Goal: Task Accomplishment & Management: Use online tool/utility

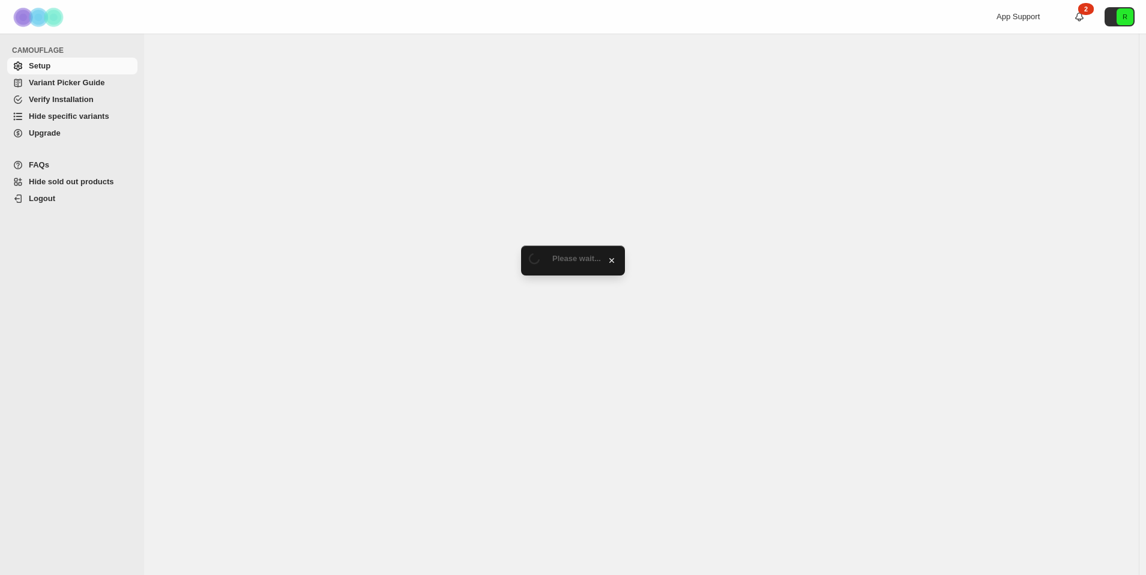
select select "**********"
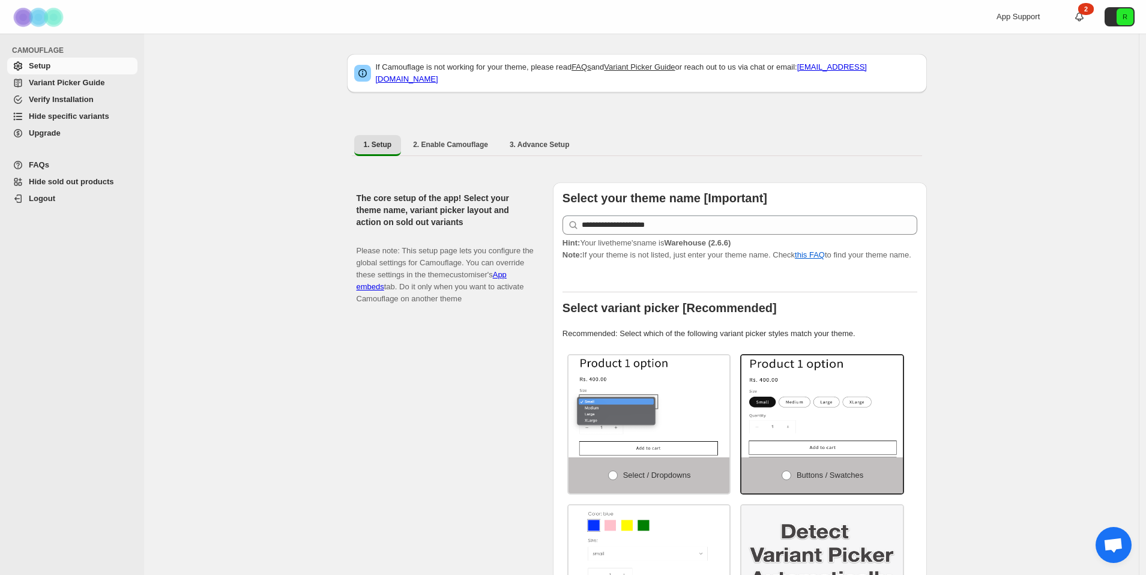
click at [69, 115] on span "Hide specific variants" at bounding box center [69, 116] width 80 height 9
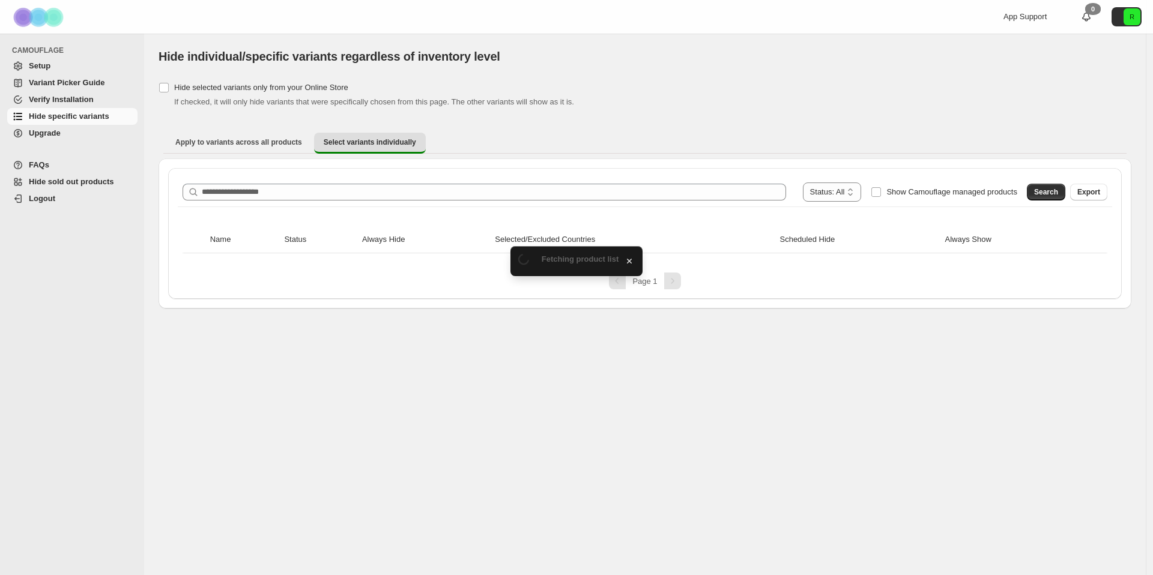
click at [364, 163] on div "**********" at bounding box center [645, 234] width 973 height 150
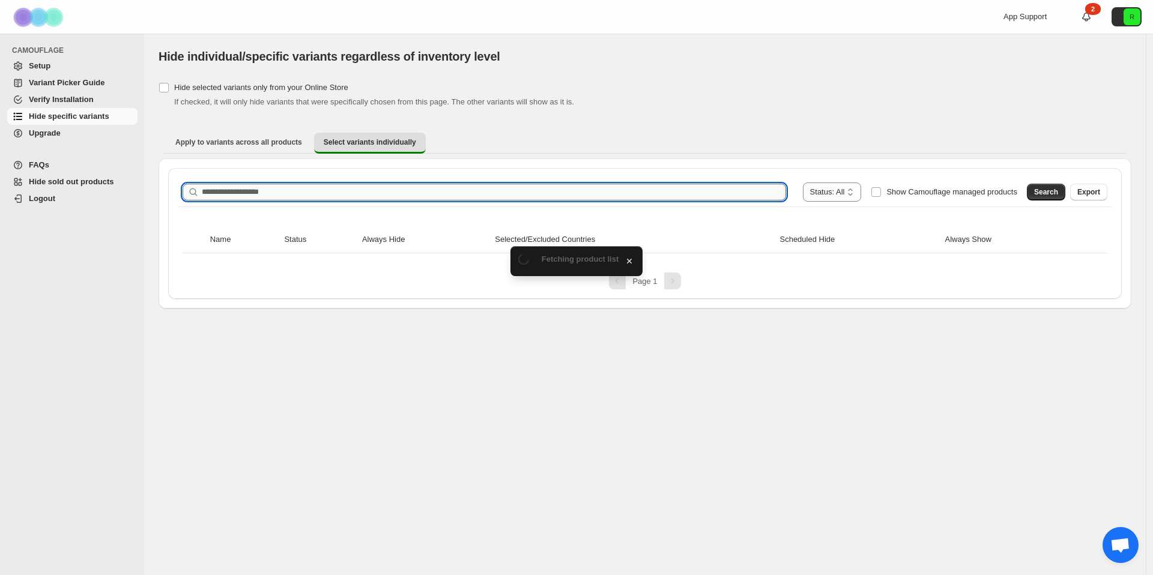
click at [356, 189] on input "Search product name" at bounding box center [494, 192] width 584 height 17
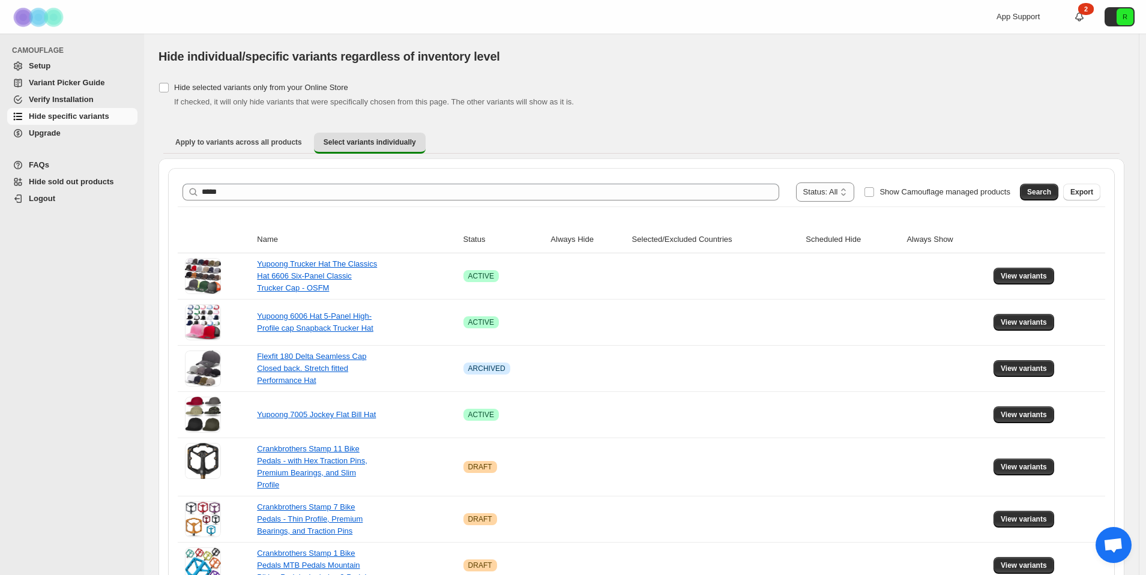
click at [683, 157] on div "Apply to variants across all products Select variants individually More views A…" at bounding box center [642, 142] width 966 height 31
click at [413, 181] on div "**********" at bounding box center [642, 192] width 928 height 29
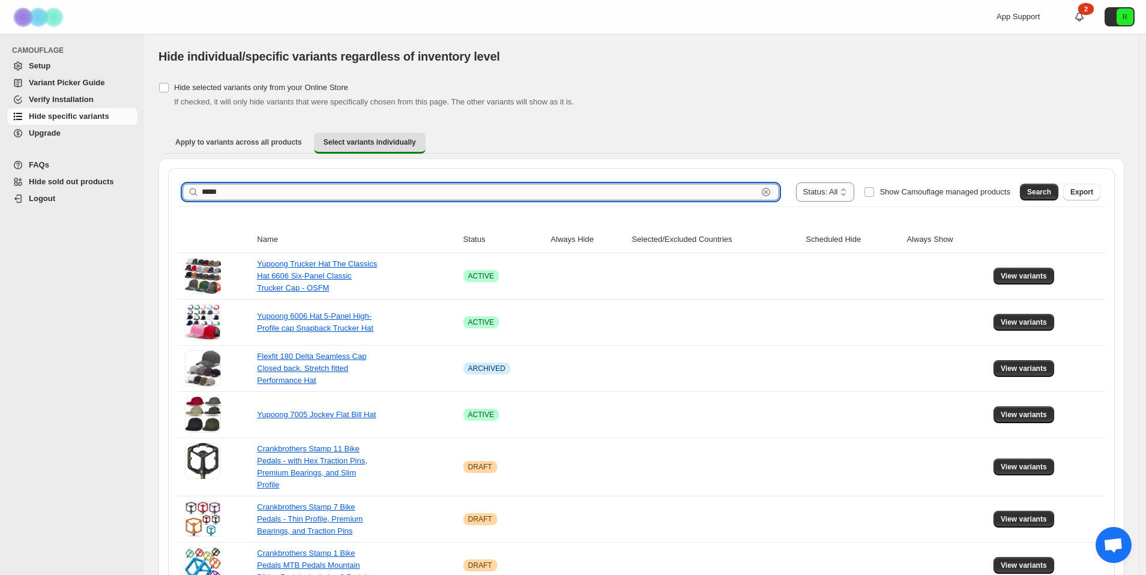
click at [414, 188] on input "*****" at bounding box center [480, 192] width 556 height 17
click at [1034, 192] on span "Search" at bounding box center [1040, 192] width 24 height 10
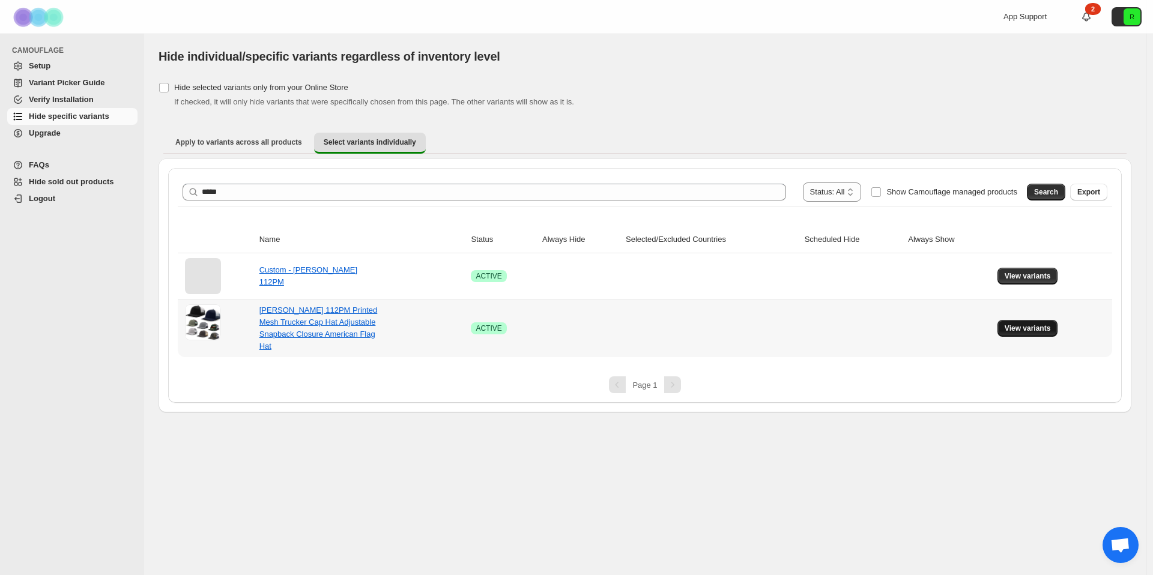
click at [1017, 323] on button "View variants" at bounding box center [1027, 328] width 61 height 17
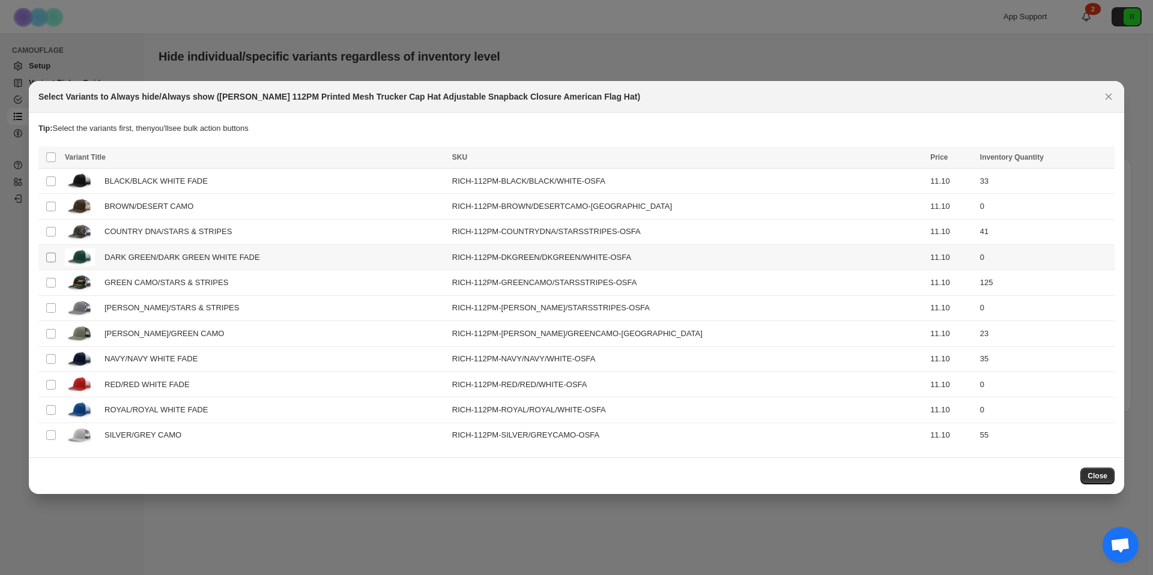
click at [56, 255] on span ":r6:" at bounding box center [51, 257] width 11 height 11
click at [46, 389] on span ":r6:" at bounding box center [51, 385] width 11 height 11
click at [47, 404] on td "Select product variant" at bounding box center [49, 410] width 23 height 25
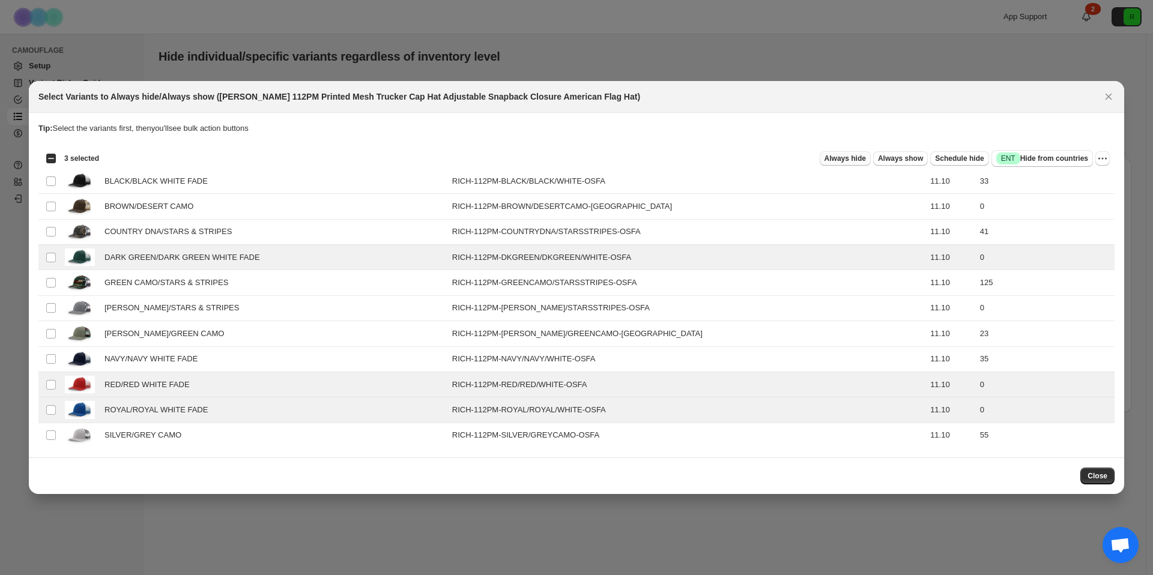
click at [835, 158] on span "Always hide" at bounding box center [845, 159] width 41 height 10
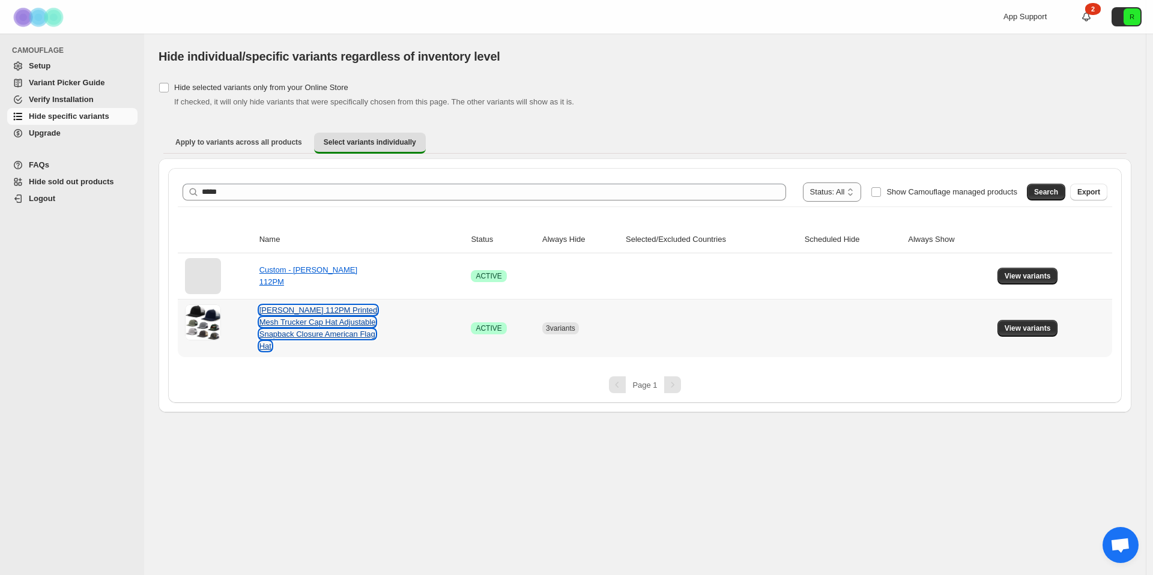
click at [306, 320] on link "[PERSON_NAME] 112PM Printed Mesh Trucker Cap Hat Adjustable Snapback Closure Am…" at bounding box center [318, 328] width 118 height 45
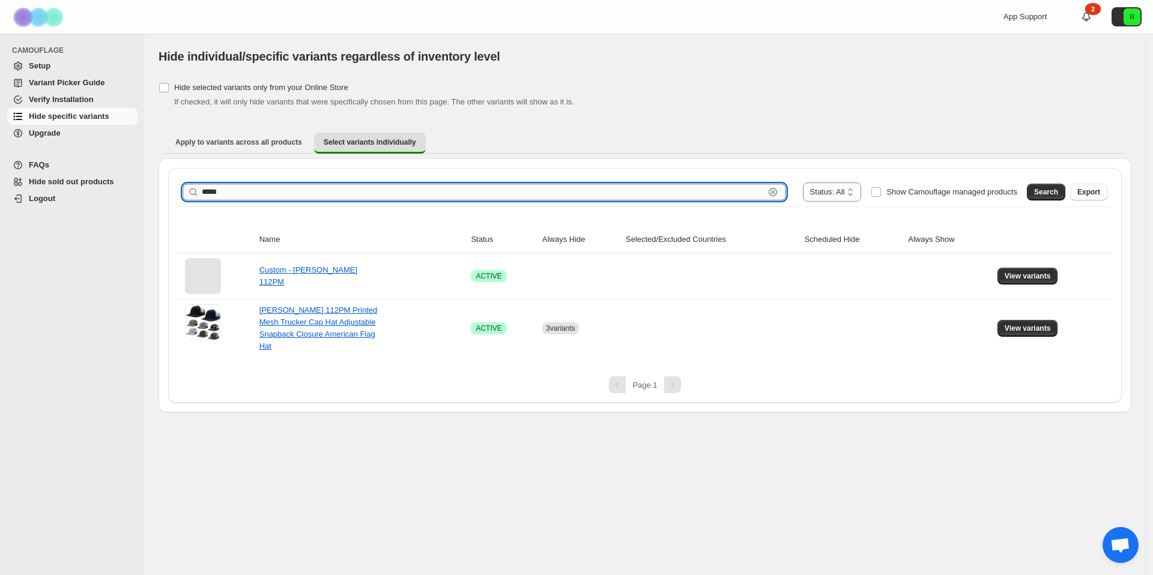
click at [372, 191] on input "*****" at bounding box center [483, 192] width 563 height 17
click at [1051, 196] on span "Search" at bounding box center [1046, 192] width 24 height 10
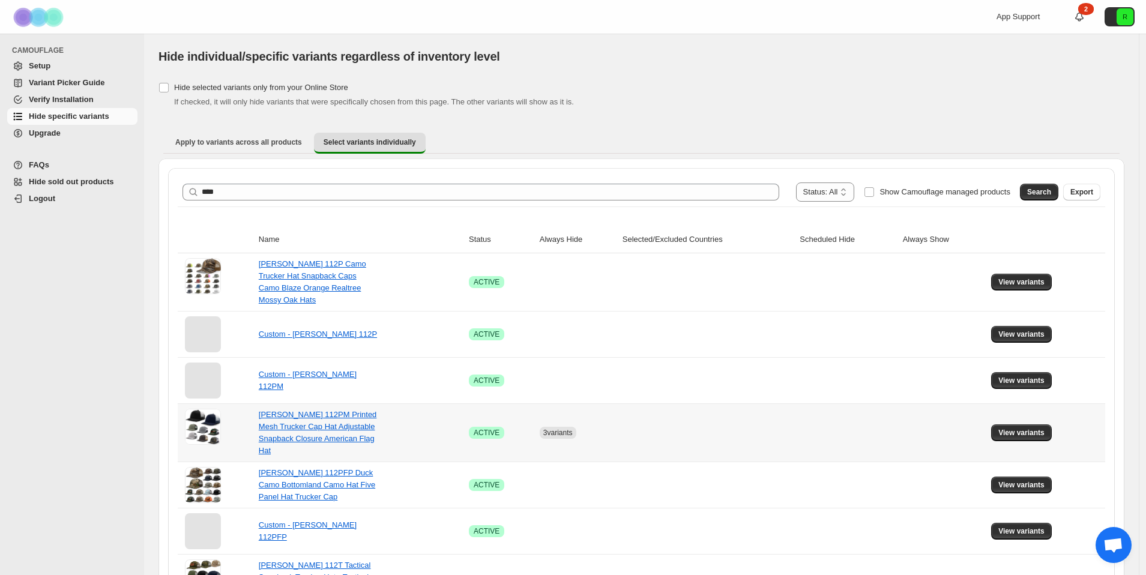
scroll to position [23, 0]
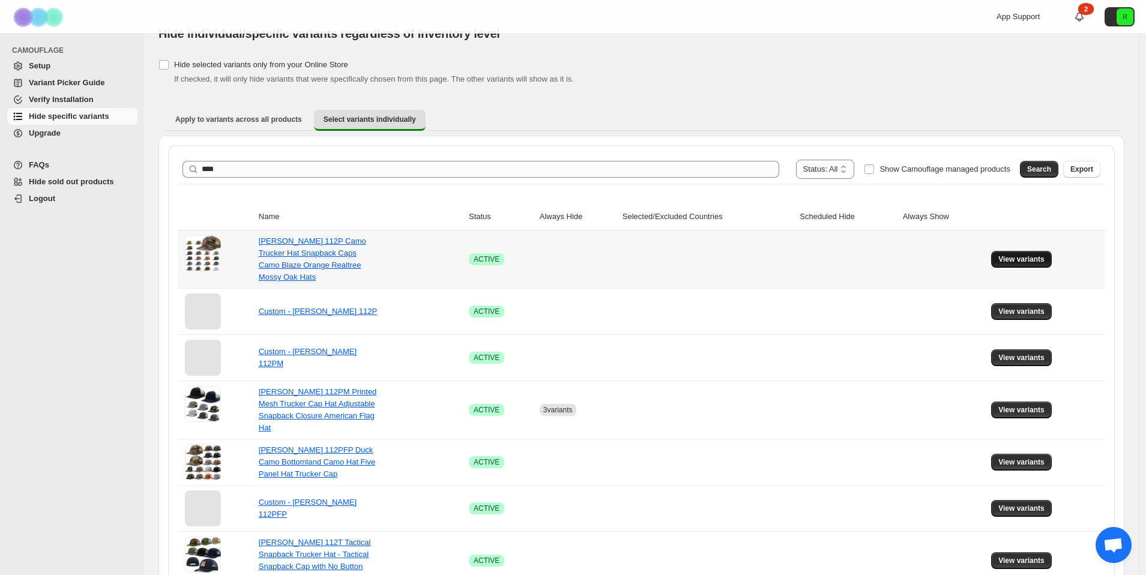
click at [1032, 259] on span "View variants" at bounding box center [1022, 260] width 46 height 10
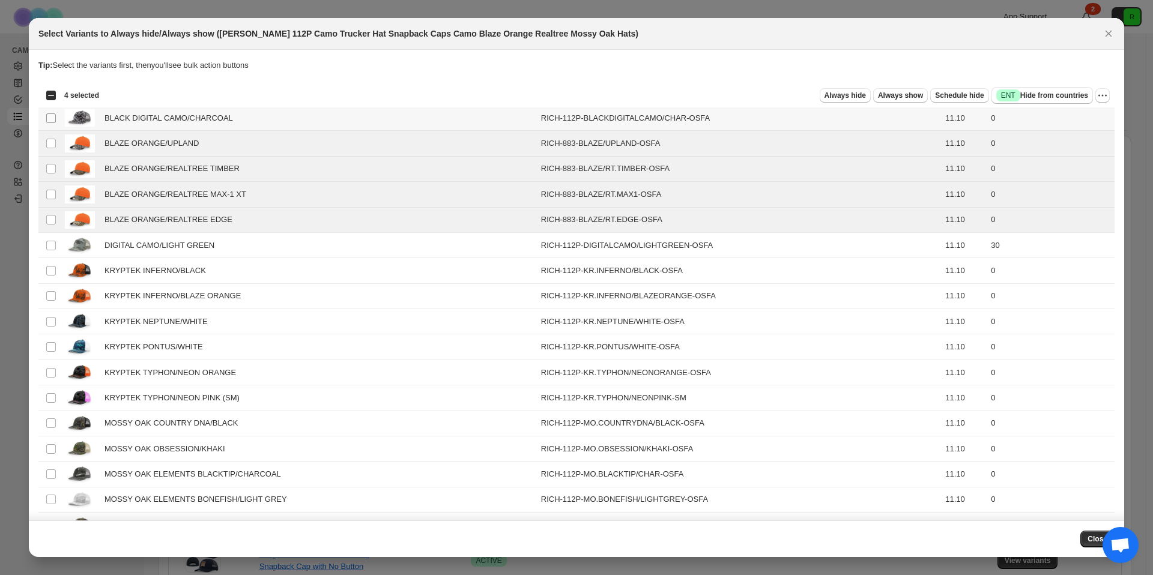
click at [46, 116] on span ":r18:" at bounding box center [51, 118] width 11 height 11
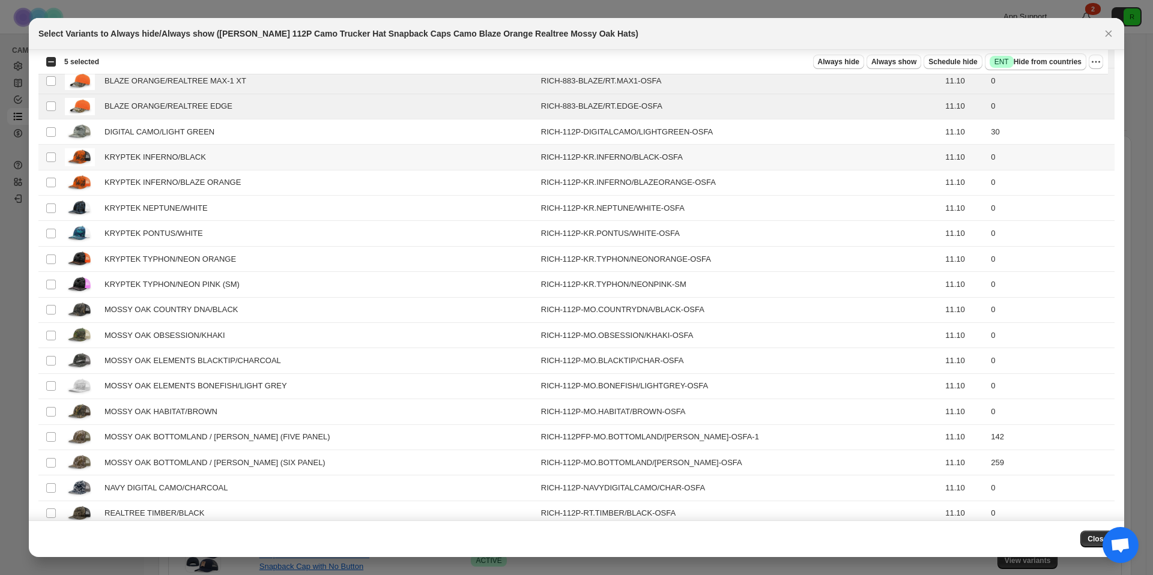
click at [44, 154] on td "Select product variant" at bounding box center [49, 157] width 23 height 25
click at [56, 181] on span ":r18:" at bounding box center [51, 182] width 11 height 11
click at [49, 203] on span ":r18:" at bounding box center [51, 208] width 11 height 11
click at [52, 177] on td "Select product variant" at bounding box center [49, 182] width 23 height 25
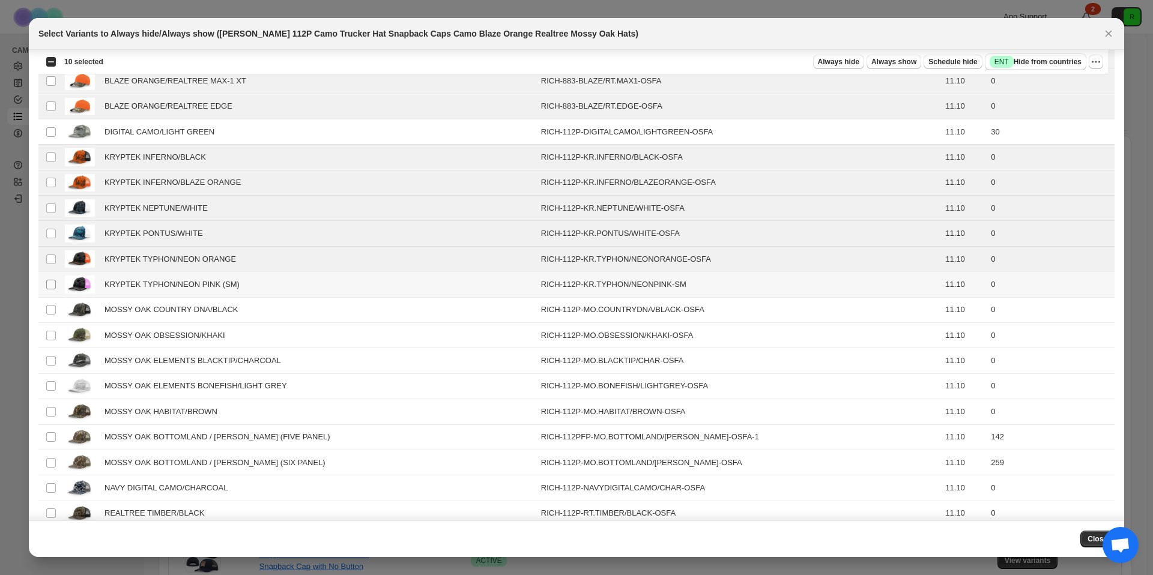
click at [55, 283] on span ":r18:" at bounding box center [51, 284] width 11 height 11
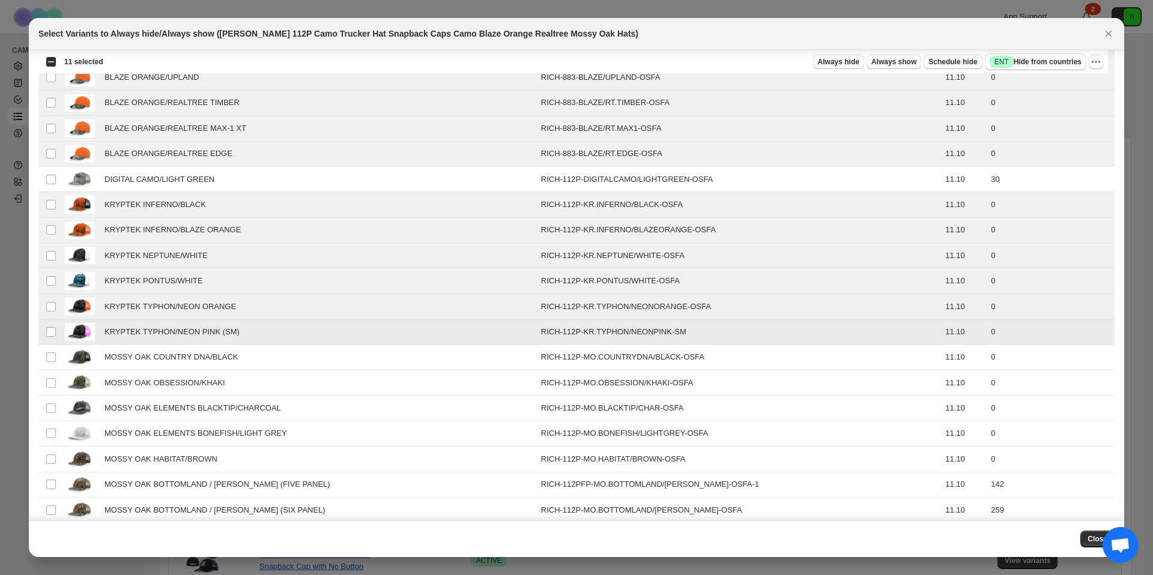
scroll to position [162, 0]
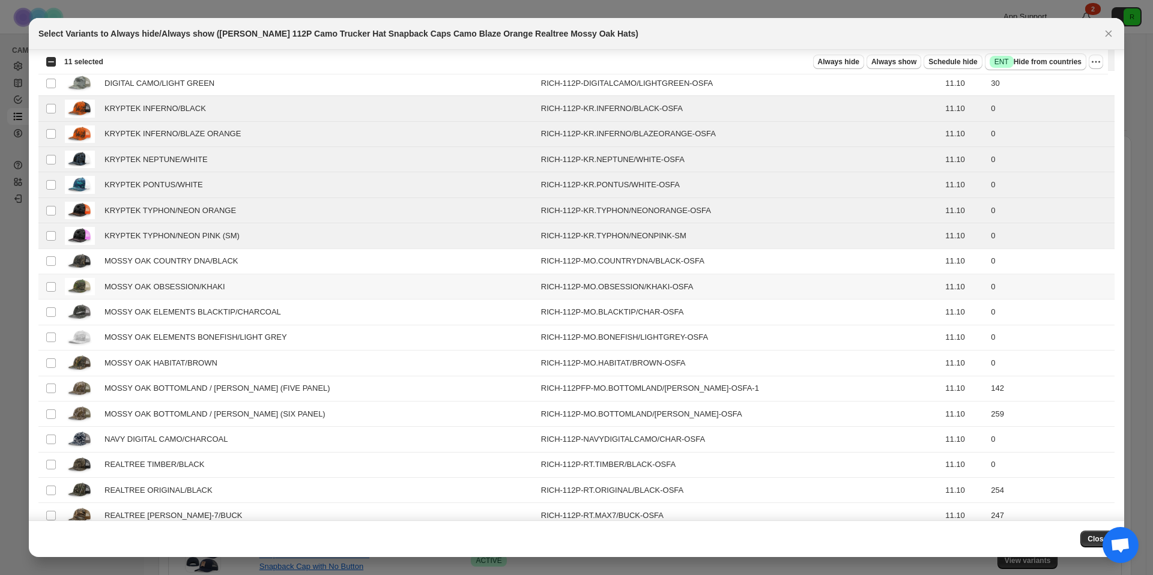
click at [59, 286] on td "Select product variant" at bounding box center [49, 286] width 23 height 25
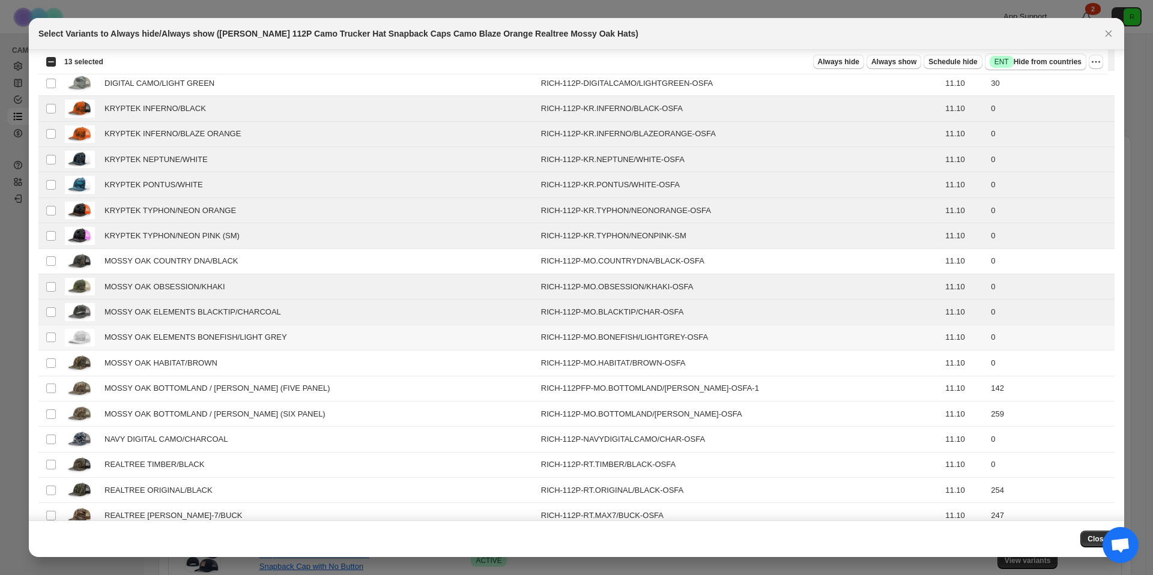
click at [56, 339] on td "Select product variant" at bounding box center [49, 337] width 23 height 25
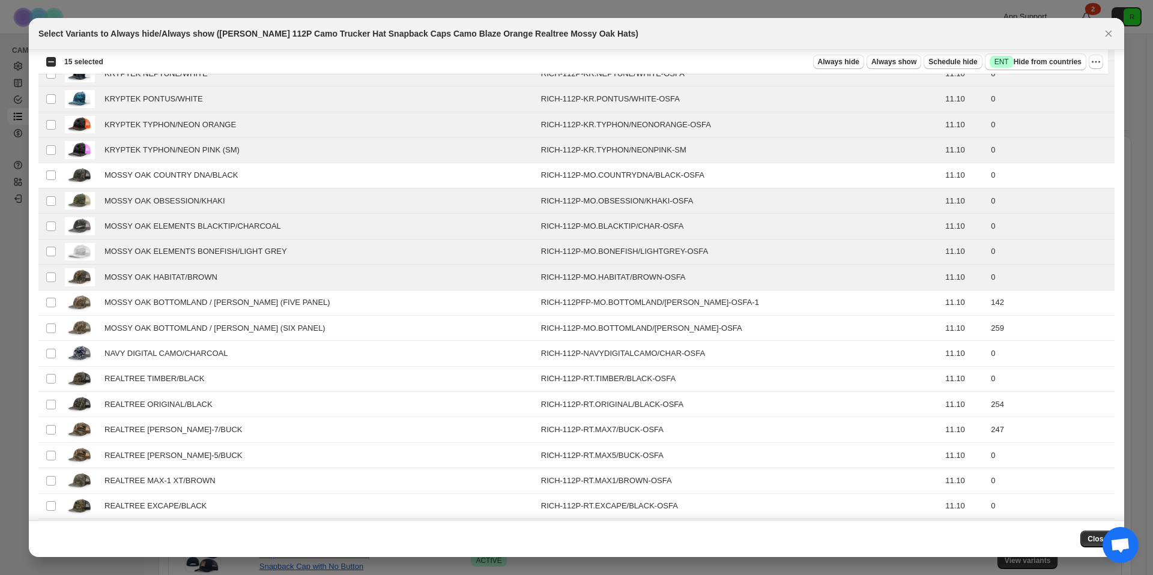
scroll to position [264, 0]
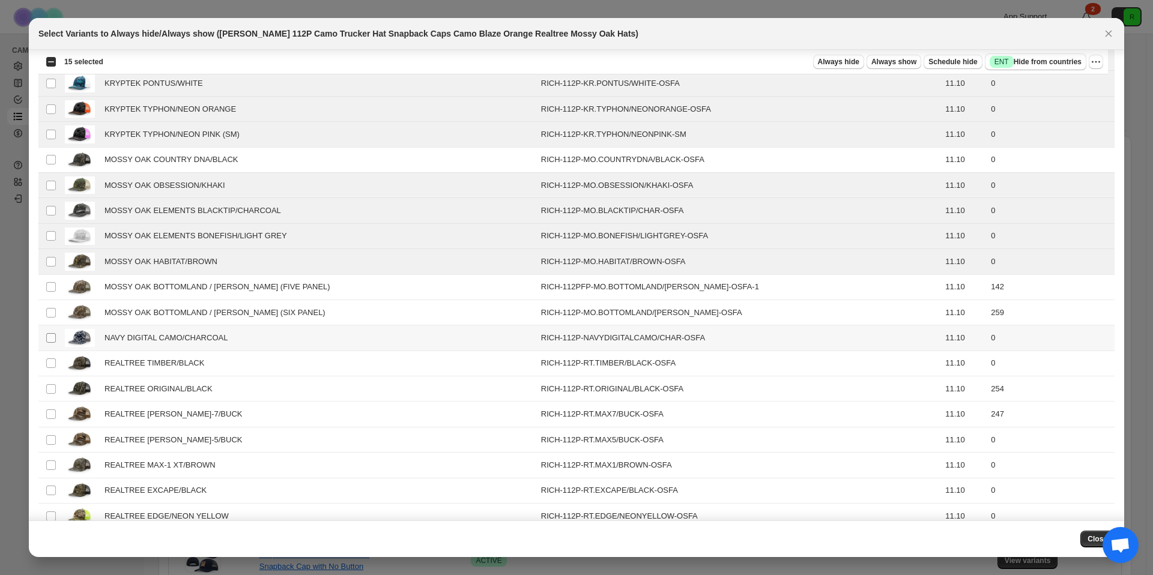
click at [46, 337] on span ":r18:" at bounding box center [51, 338] width 11 height 11
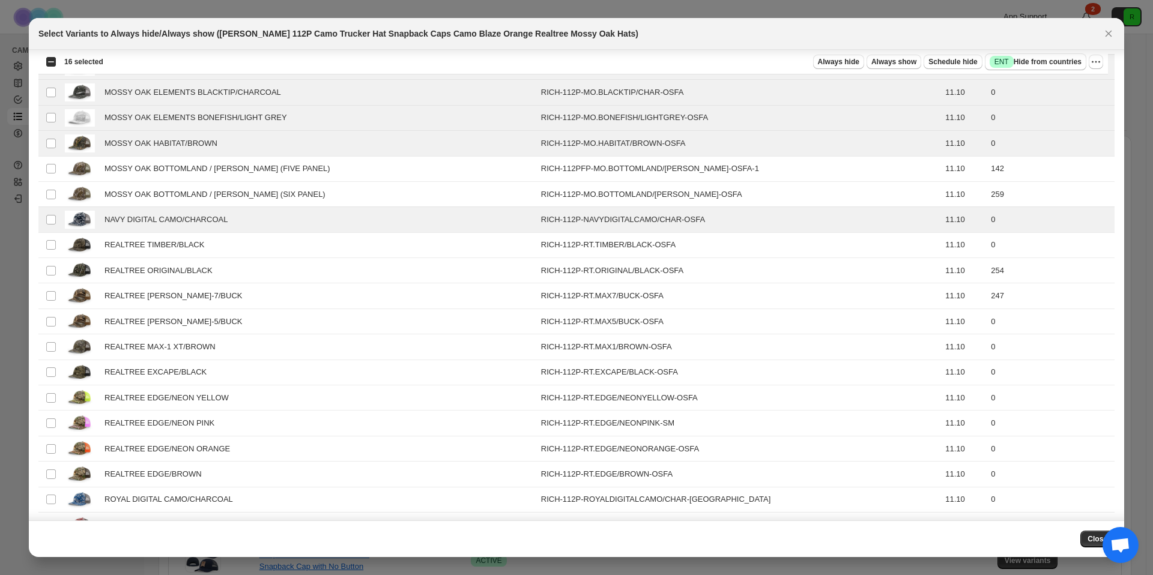
scroll to position [398, 0]
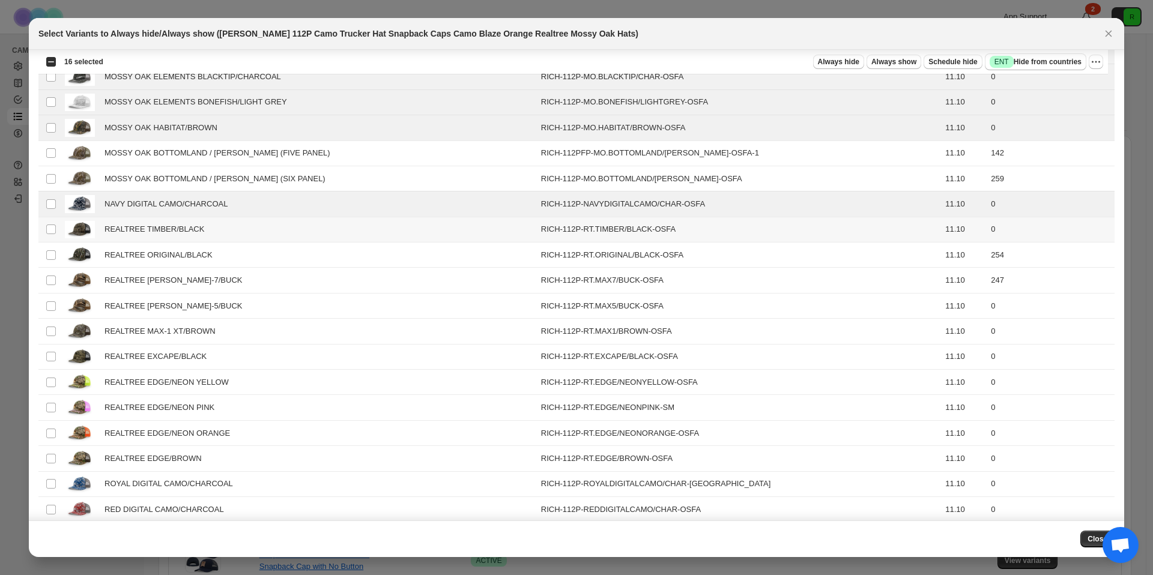
click at [123, 231] on span "REALTREE TIMBER/BLACK" at bounding box center [157, 229] width 106 height 12
click at [122, 310] on span "REALTREE [PERSON_NAME]-5/BUCK" at bounding box center [176, 306] width 144 height 12
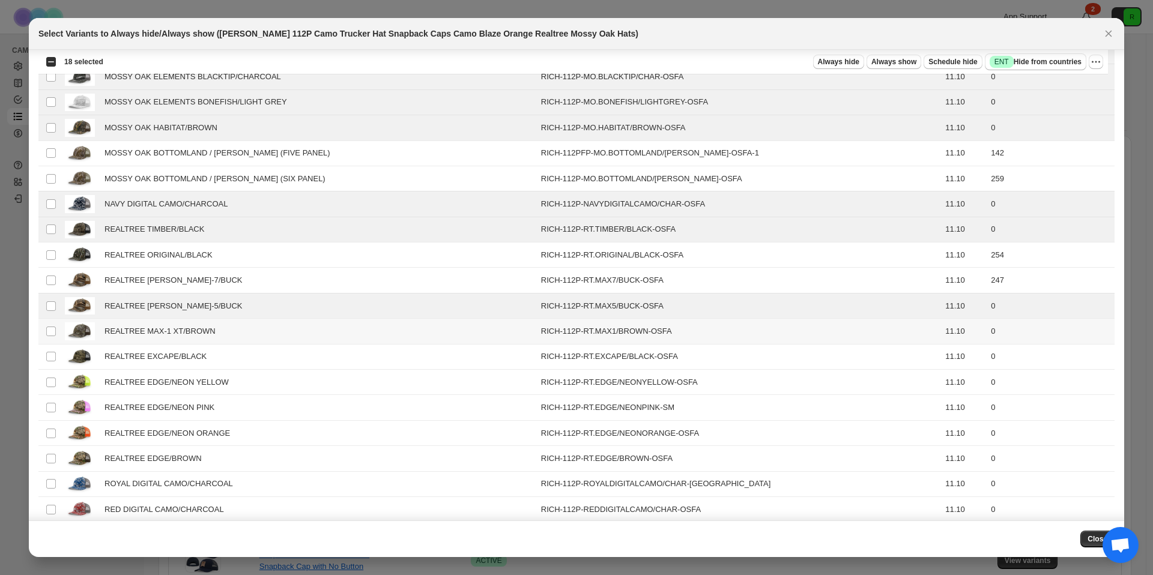
click at [112, 325] on span "REALTREE MAX-1 XT/BROWN" at bounding box center [163, 331] width 118 height 12
click at [120, 355] on span "REALTREE EXCAPE/BLACK" at bounding box center [158, 357] width 109 height 12
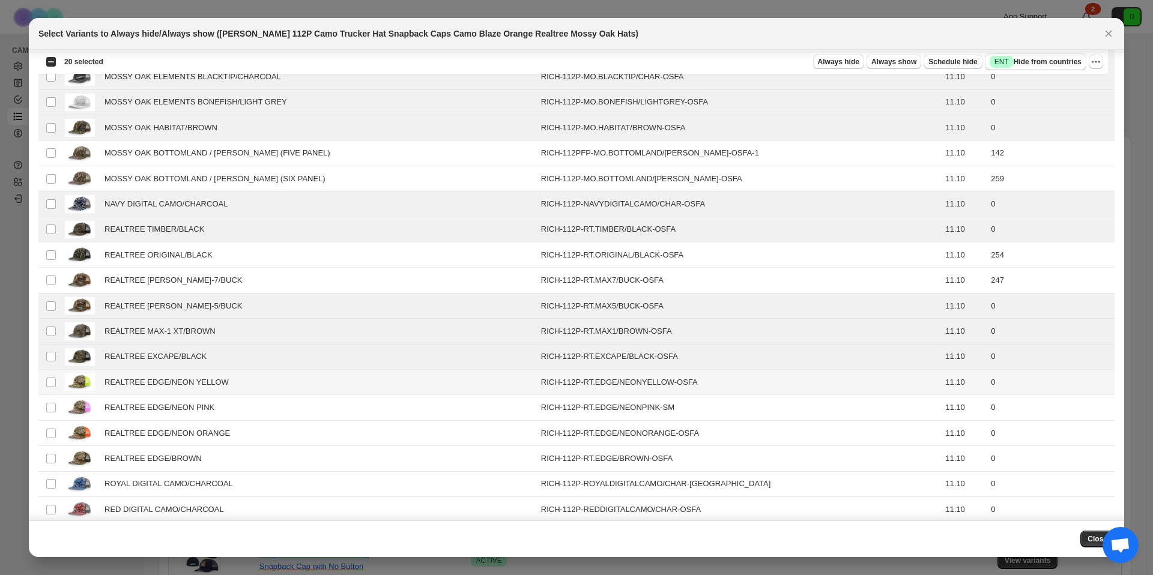
click at [128, 379] on span "REALTREE EDGE/NEON YELLOW" at bounding box center [169, 383] width 131 height 12
click at [124, 413] on span "REALTREE EDGE/NEON PINK" at bounding box center [162, 408] width 117 height 12
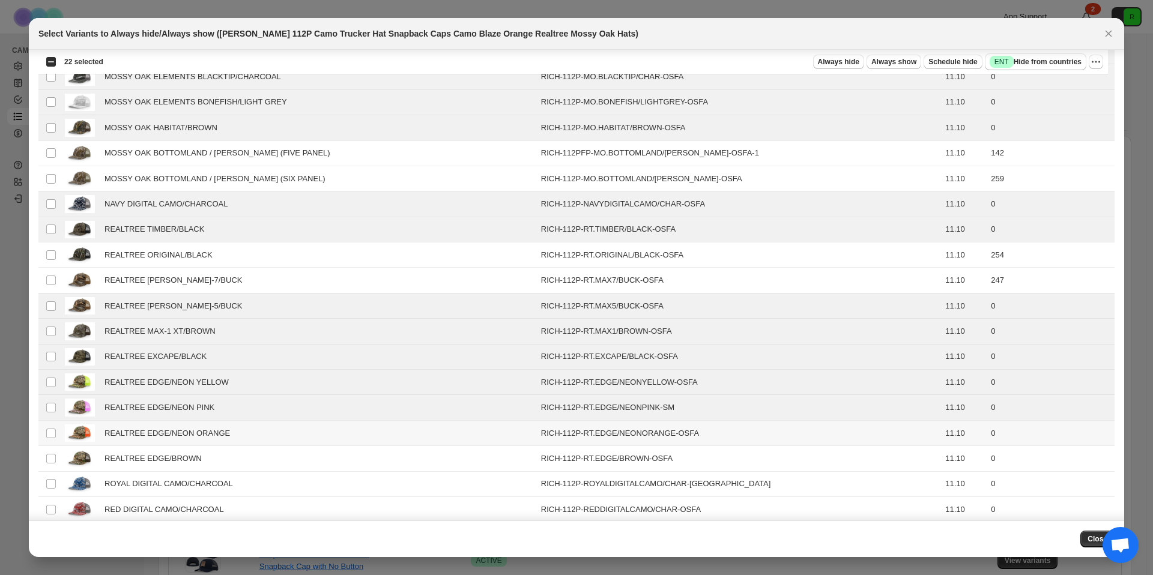
click at [123, 439] on div "REALTREE EDGE/NEON ORANGE" at bounding box center [299, 433] width 469 height 17
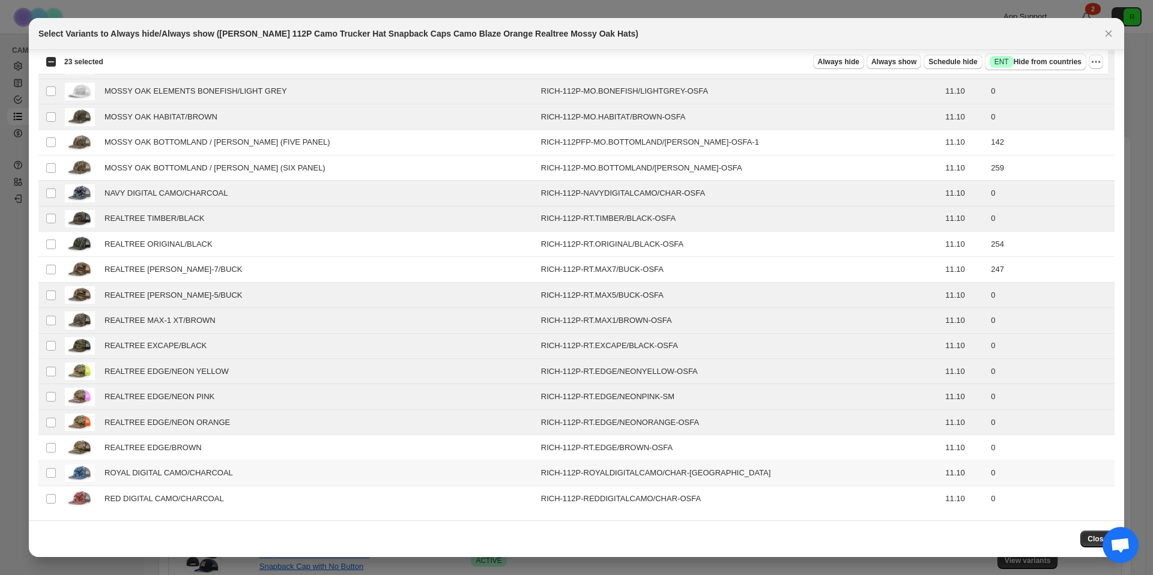
click at [162, 479] on div "ROYAL DIGITAL CAMO/CHARCOAL" at bounding box center [299, 473] width 469 height 17
click at [166, 495] on span "RED DIGITAL CAMO/CHARCOAL" at bounding box center [167, 499] width 126 height 12
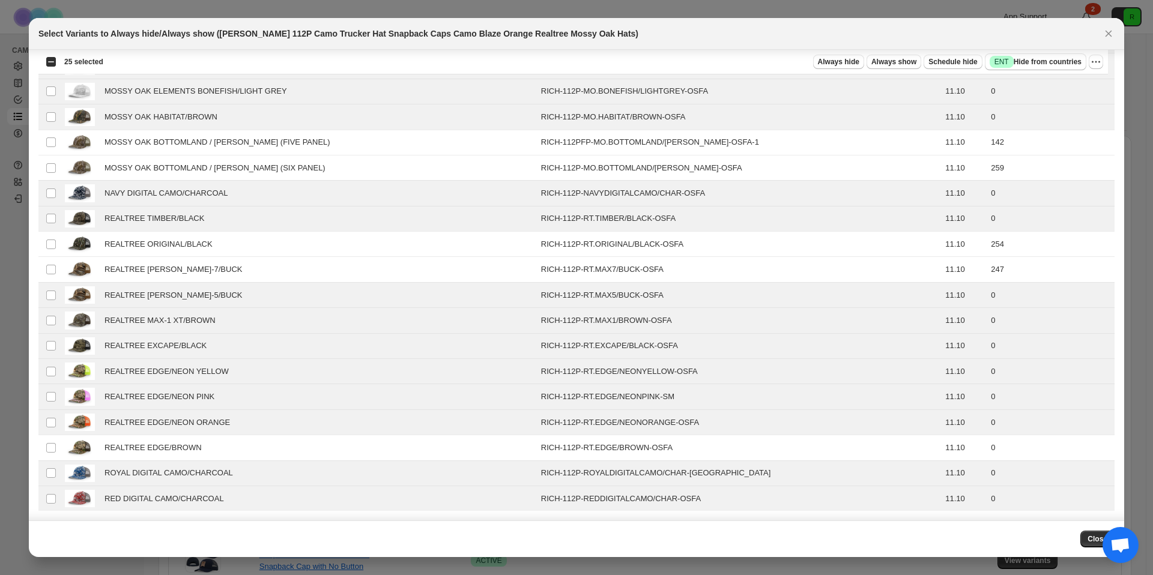
scroll to position [157, 0]
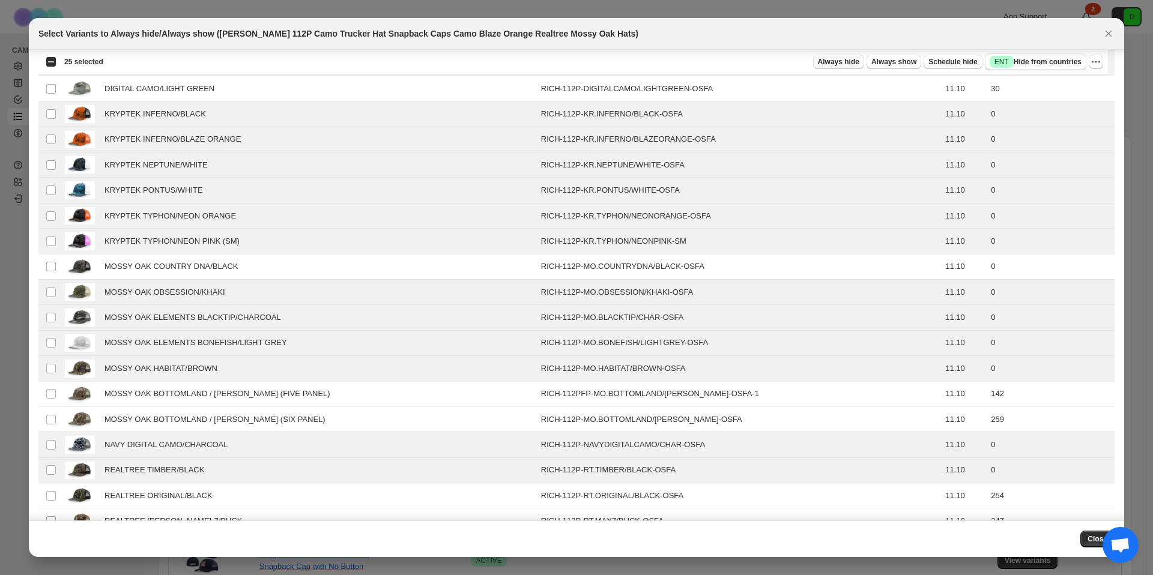
click at [829, 60] on span "Always hide" at bounding box center [838, 62] width 41 height 10
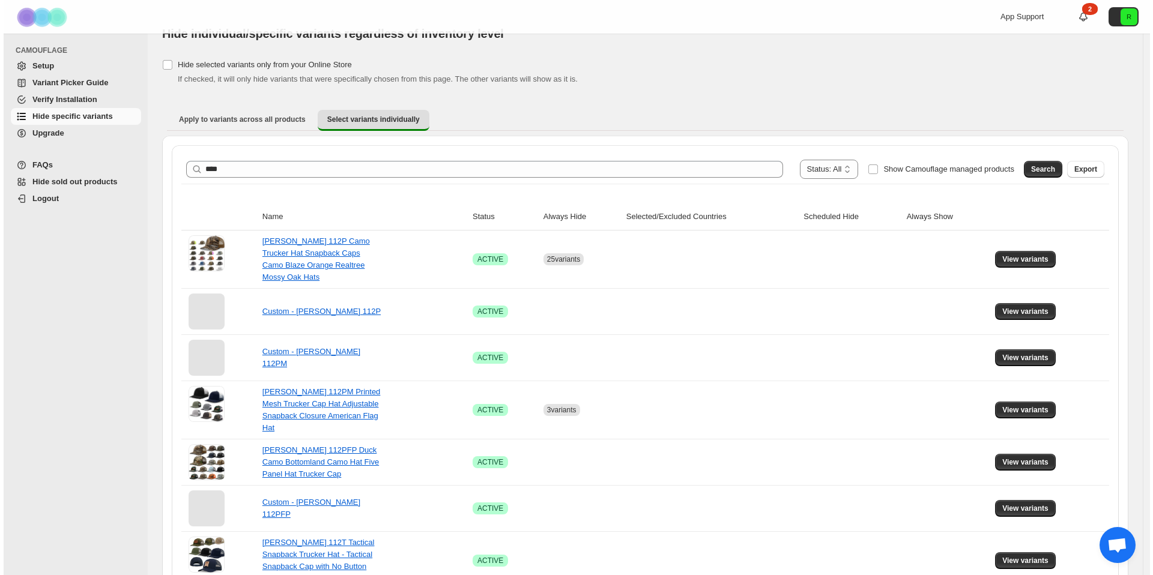
scroll to position [0, 0]
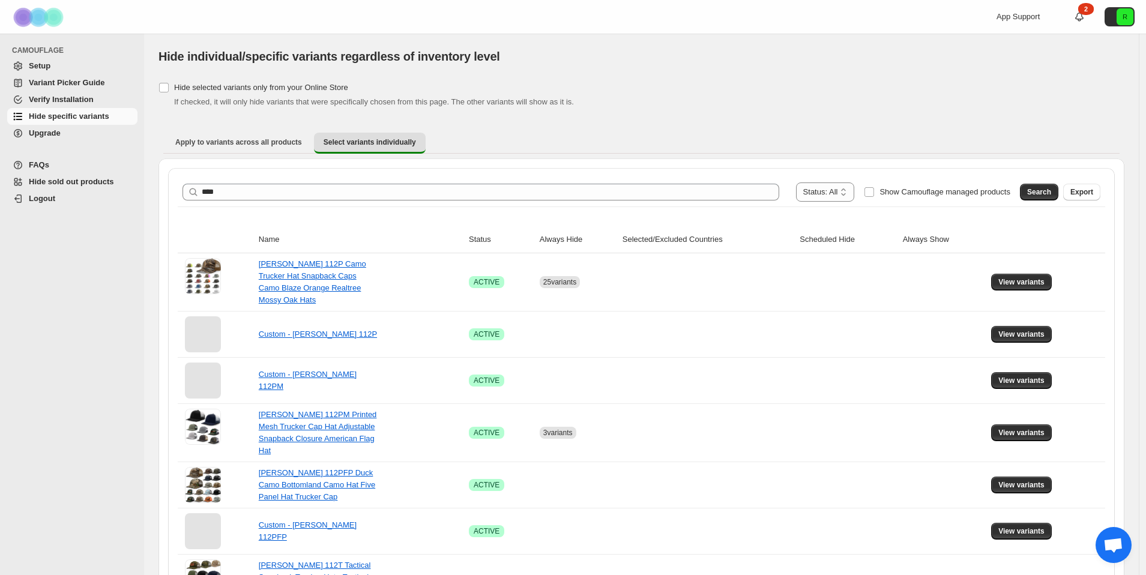
click at [574, 106] on span "If checked, it will only hide variants that were specifically chosen from this …" at bounding box center [374, 101] width 400 height 9
click at [1028, 278] on span "View variants" at bounding box center [1022, 282] width 46 height 10
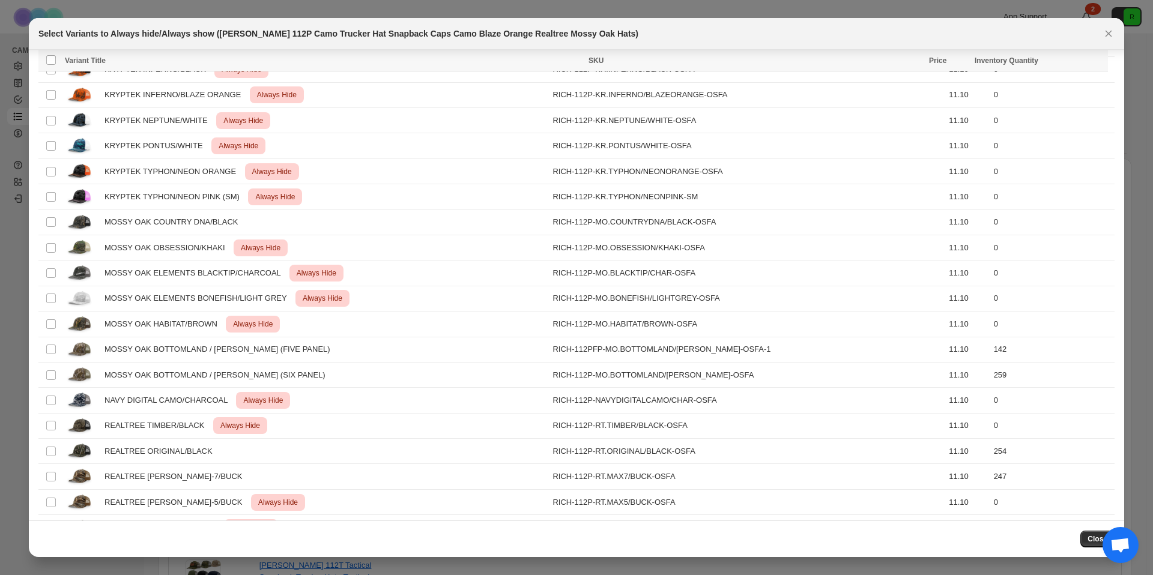
scroll to position [408, 0]
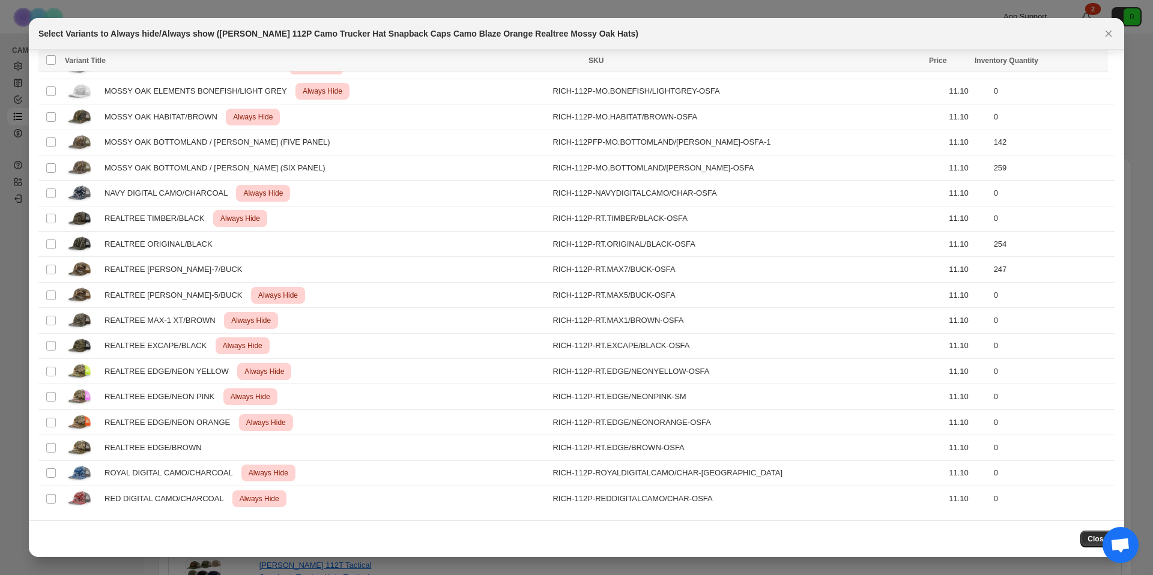
click at [1082, 538] on button "Close" at bounding box center [1097, 539] width 34 height 17
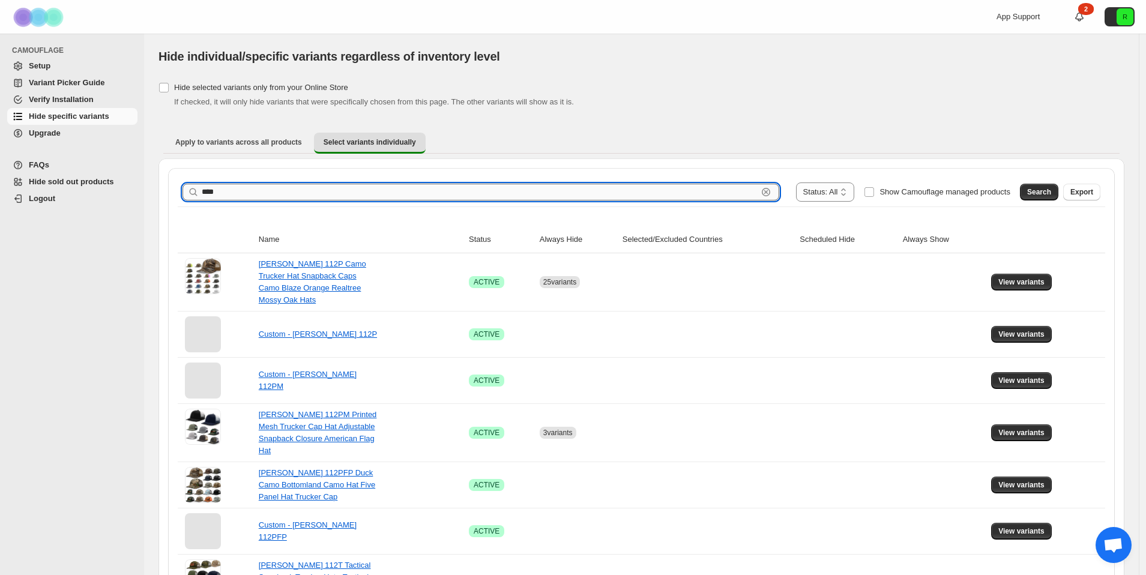
click at [367, 194] on input "****" at bounding box center [480, 192] width 556 height 17
type input "******"
click at [1049, 189] on span "Search" at bounding box center [1040, 192] width 24 height 10
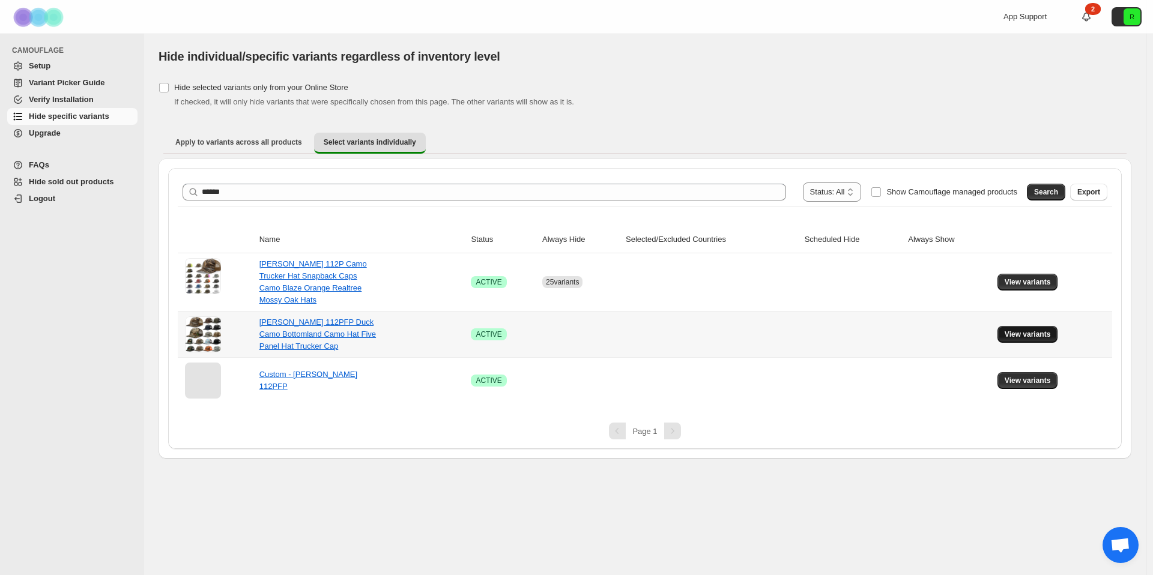
click at [1038, 338] on span "View variants" at bounding box center [1028, 335] width 46 height 10
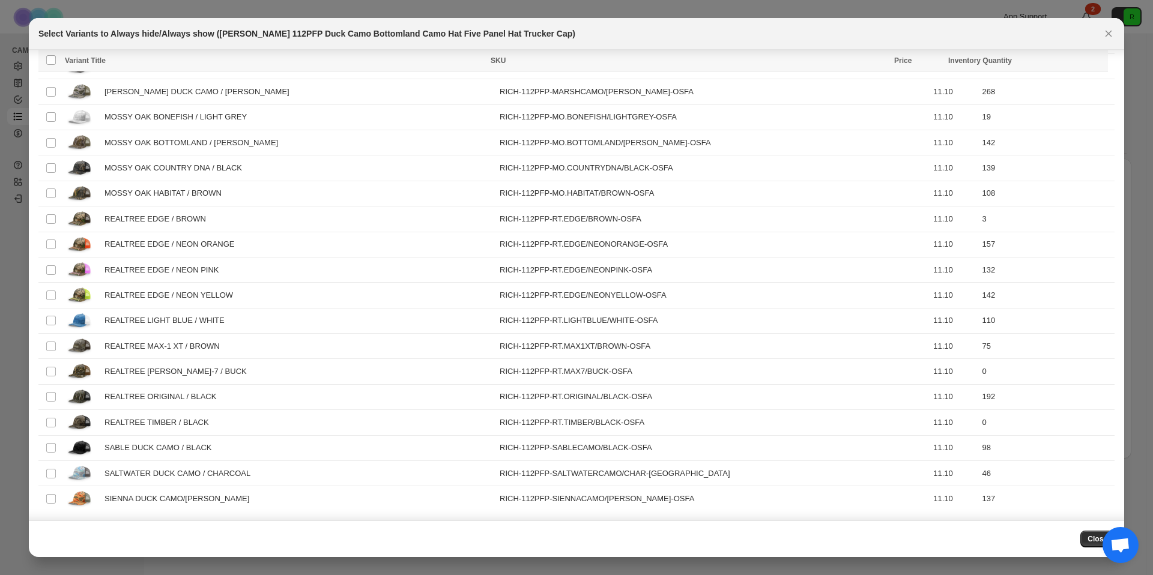
scroll to position [0, 0]
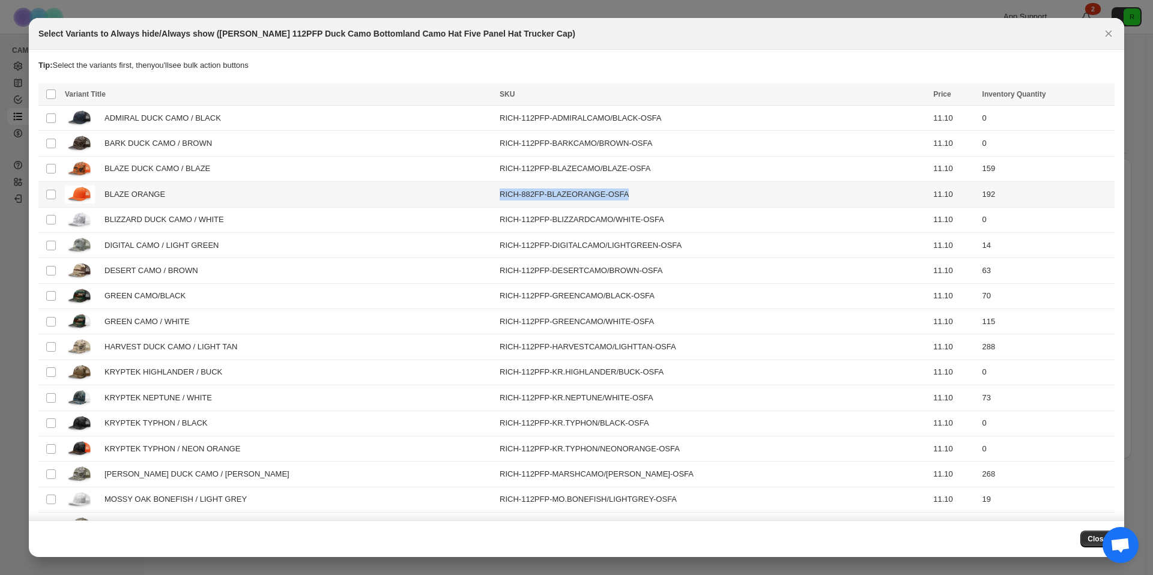
drag, startPoint x: 494, startPoint y: 196, endPoint x: 662, endPoint y: 200, distance: 167.6
click at [662, 200] on td "RICH-882FP-BLAZEORANGE-OSFA" at bounding box center [713, 194] width 434 height 25
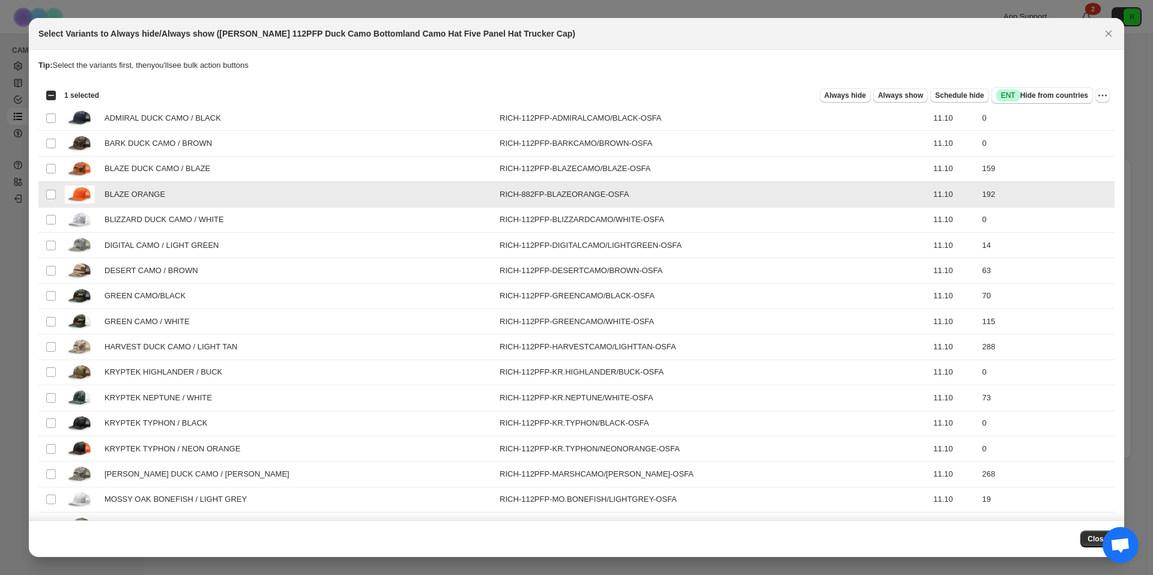
click at [663, 198] on td "RICH-882FP-BLAZEORANGE-OSFA" at bounding box center [713, 194] width 434 height 25
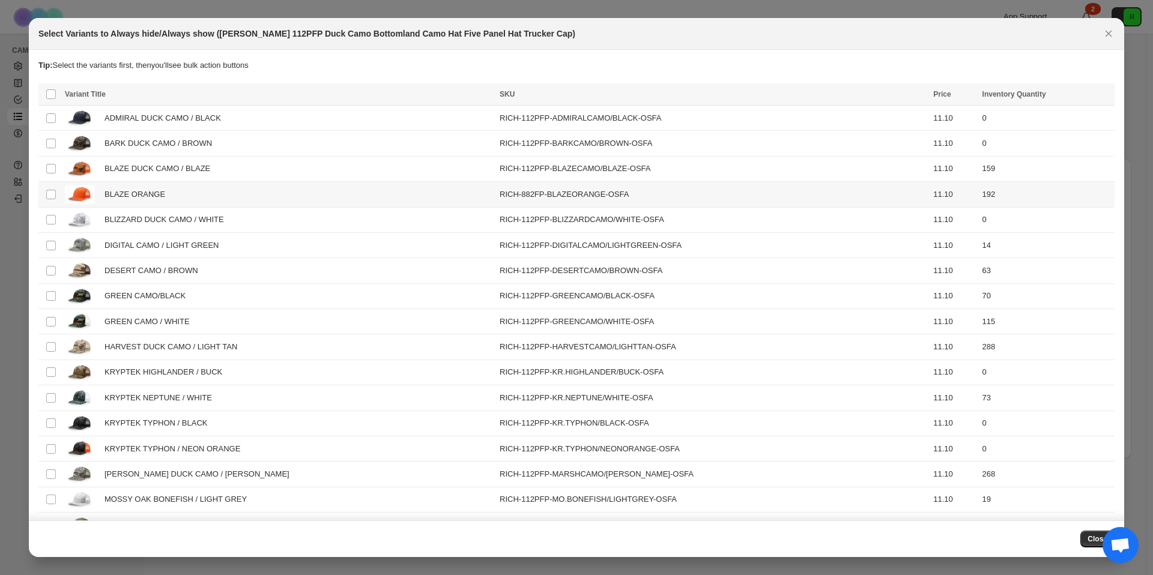
click at [324, 200] on div "BLAZE ORANGE" at bounding box center [279, 194] width 428 height 17
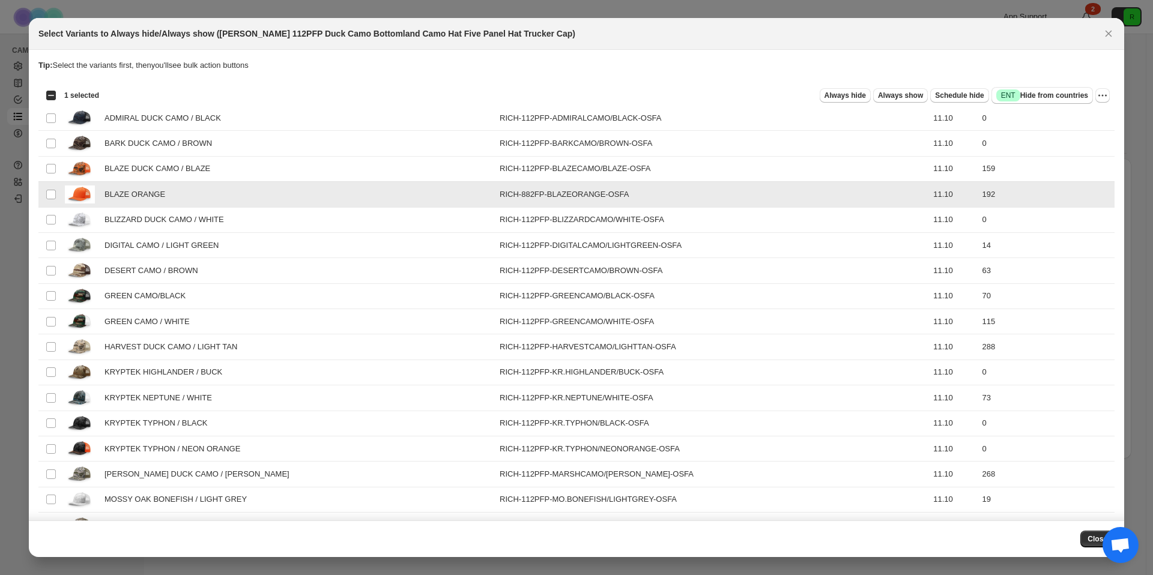
click at [331, 205] on td "BLAZE ORANGE" at bounding box center [278, 194] width 435 height 25
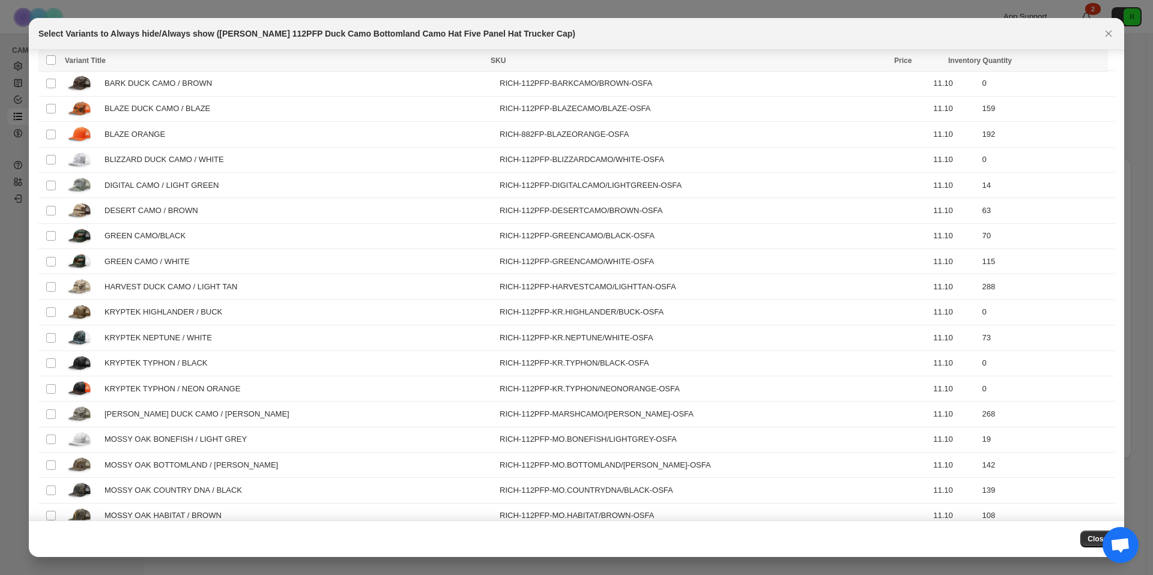
scroll to position [68, 0]
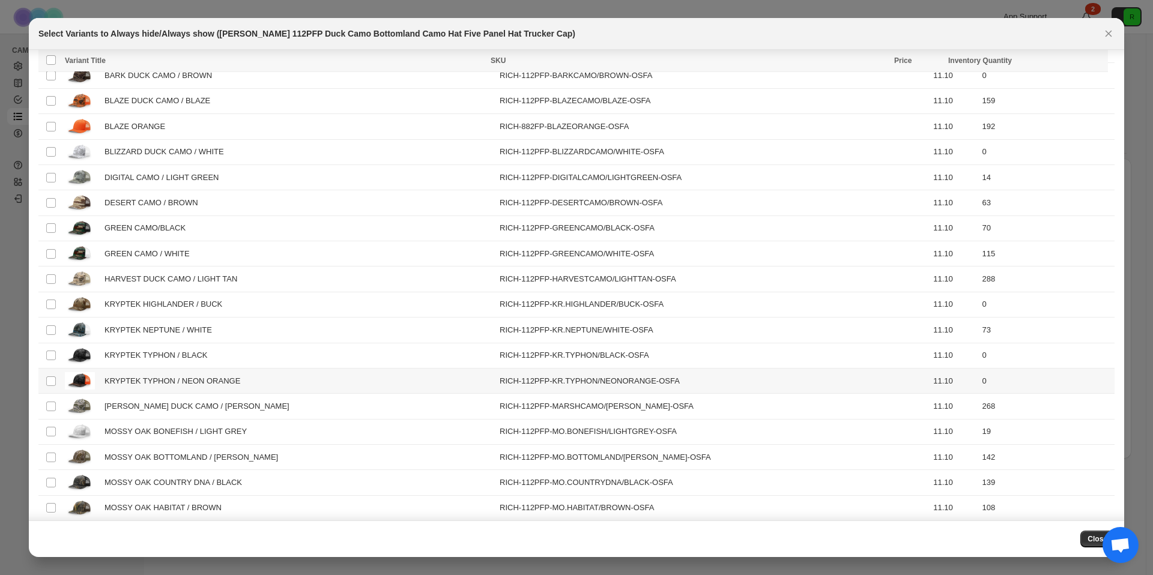
click at [43, 378] on td "Select product variant" at bounding box center [49, 380] width 23 height 25
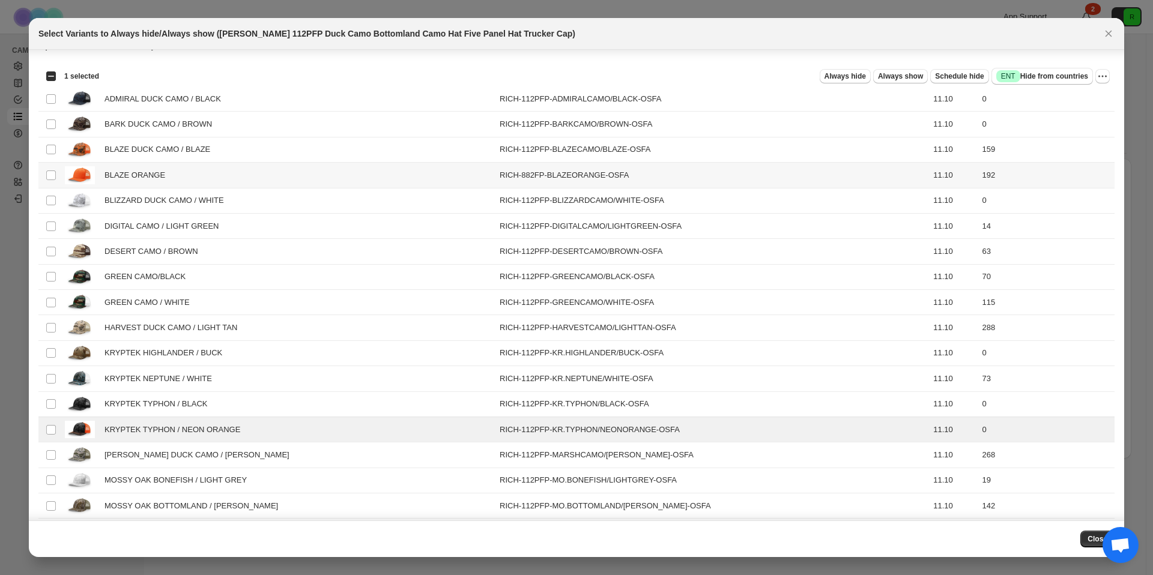
scroll to position [11, 0]
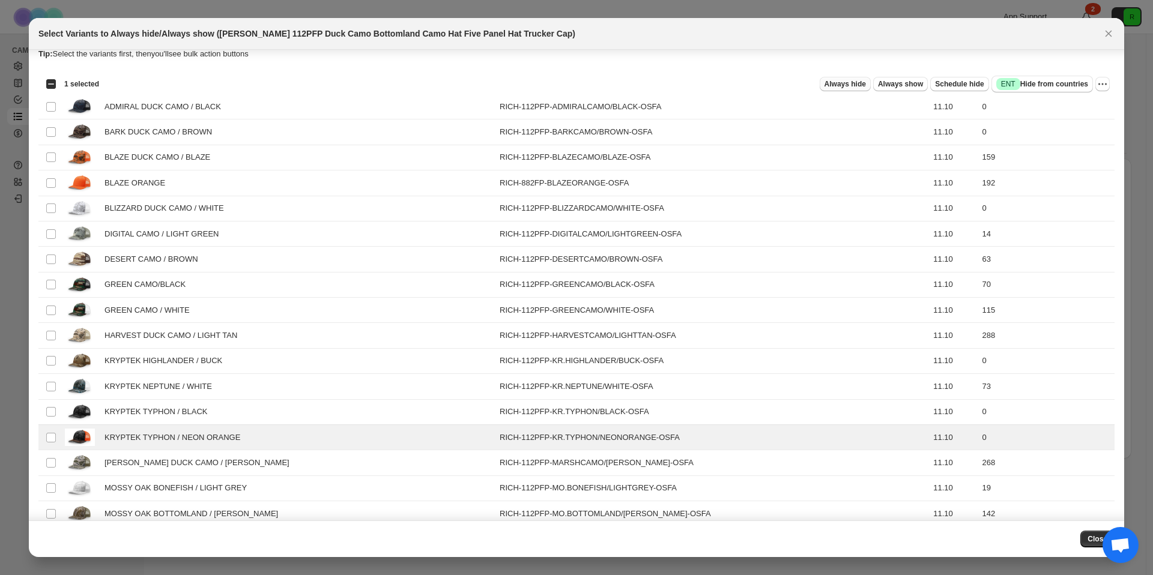
click at [840, 85] on span "Always hide" at bounding box center [845, 84] width 41 height 10
click at [595, 67] on div "Tip: Select the variants first, then you'll see bulk action buttons" at bounding box center [576, 60] width 1076 height 24
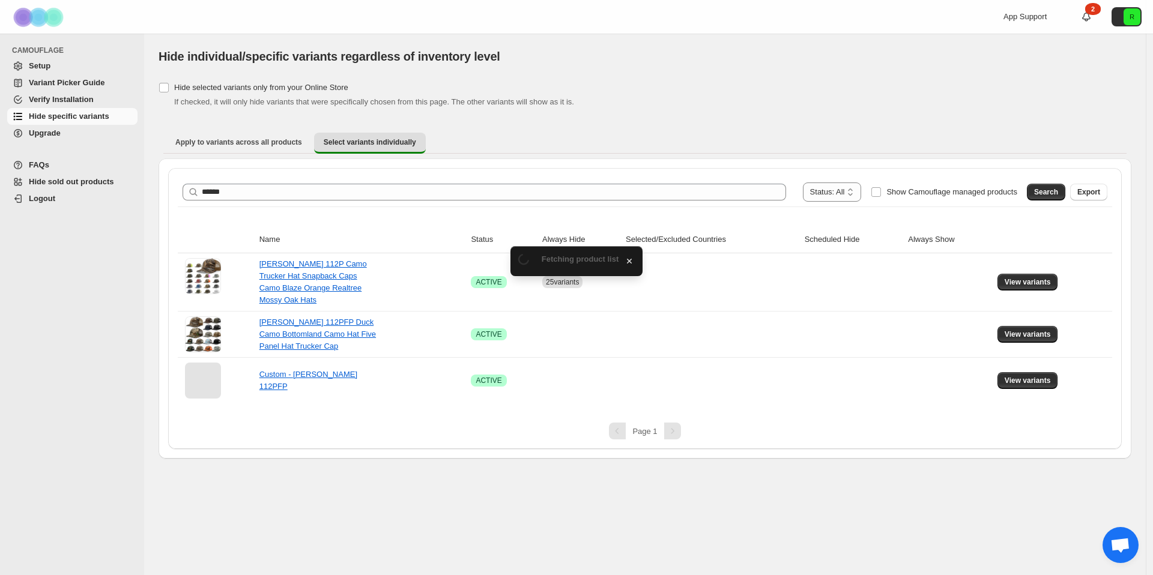
click at [50, 438] on div "CAMOUFLAGE Setup Variant Picker Guide Verify Installation Hide specific variant…" at bounding box center [72, 305] width 144 height 542
click at [308, 458] on div "**********" at bounding box center [645, 309] width 973 height 300
